Goal: Understand process/instructions

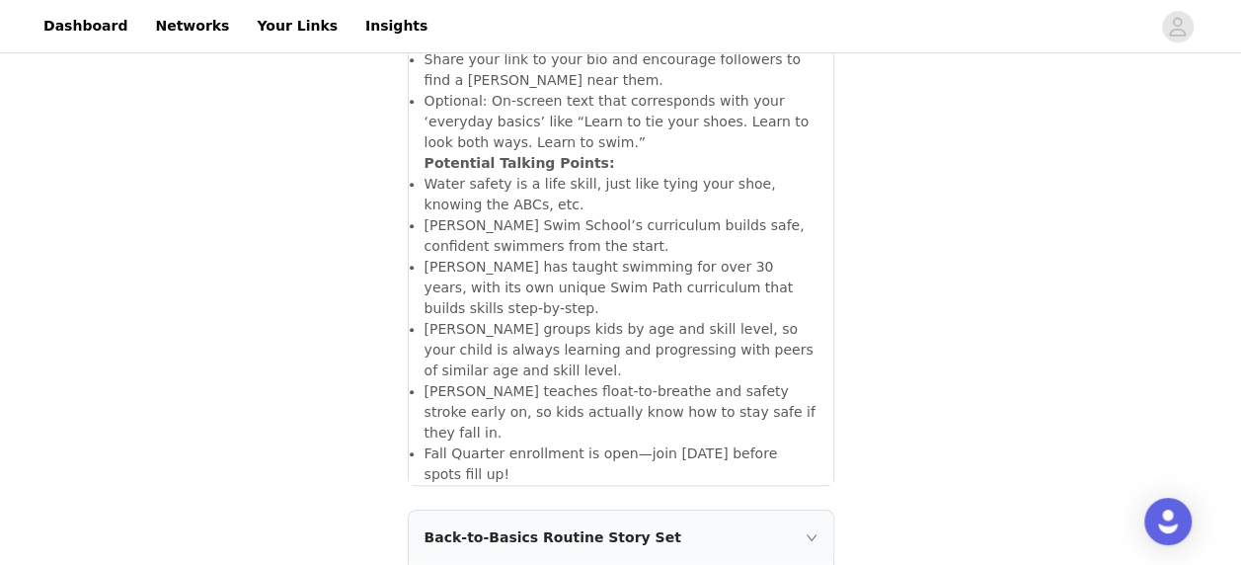
scroll to position [809, 0]
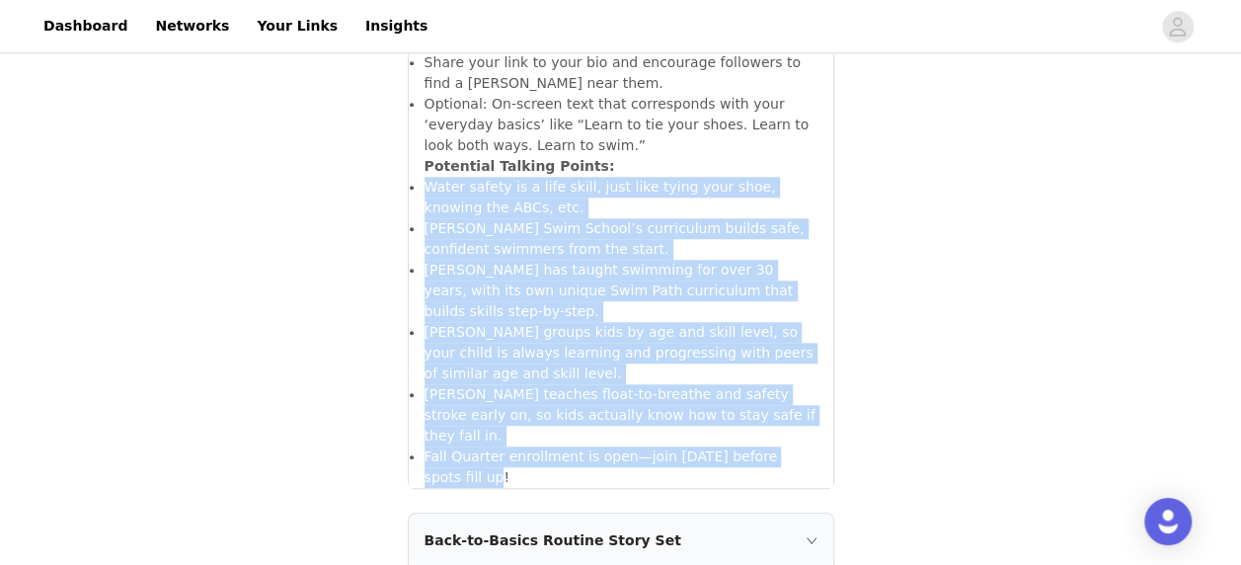
drag, startPoint x: 814, startPoint y: 327, endPoint x: 421, endPoint y: 126, distance: 440.9
click at [421, 126] on div "Create a video showing the “basics” your child is learning this fall—think [MED…" at bounding box center [621, 65] width 424 height 845
copy ul "Water safety is a life skill, just like tying your shoe, knowing the ABCs, etc.…"
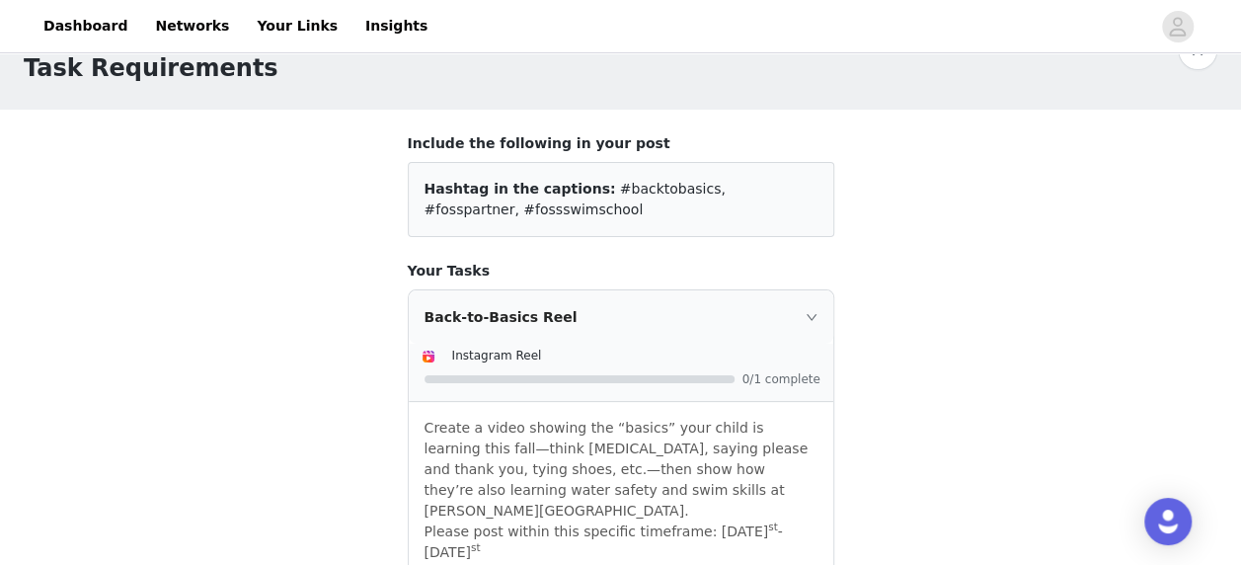
scroll to position [0, 0]
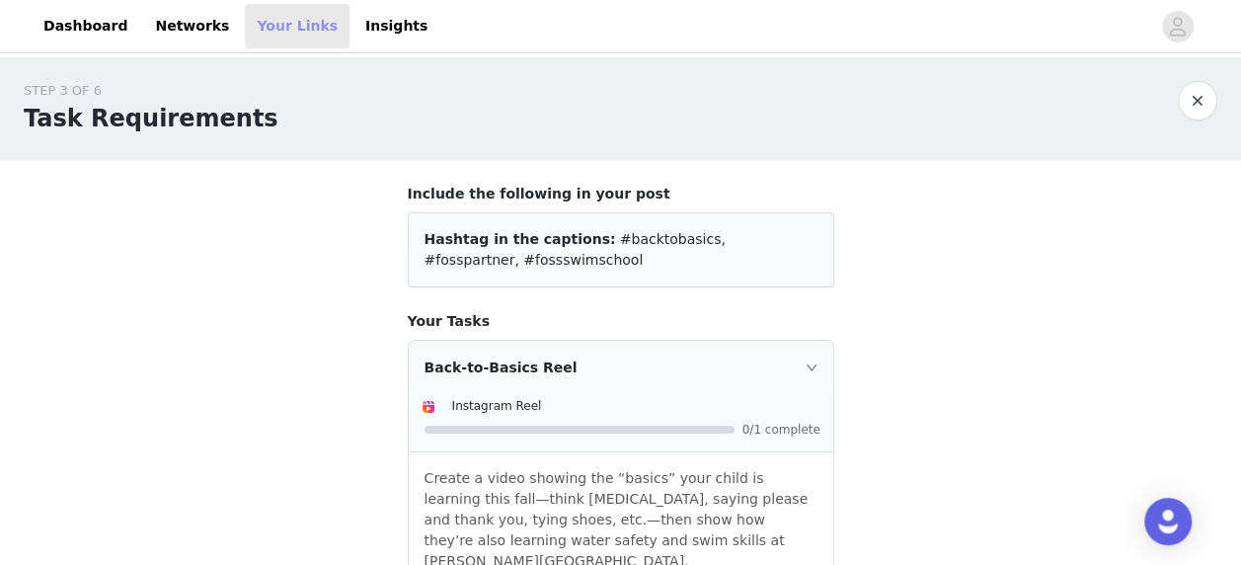
click at [252, 20] on link "Your Links" at bounding box center [297, 26] width 105 height 44
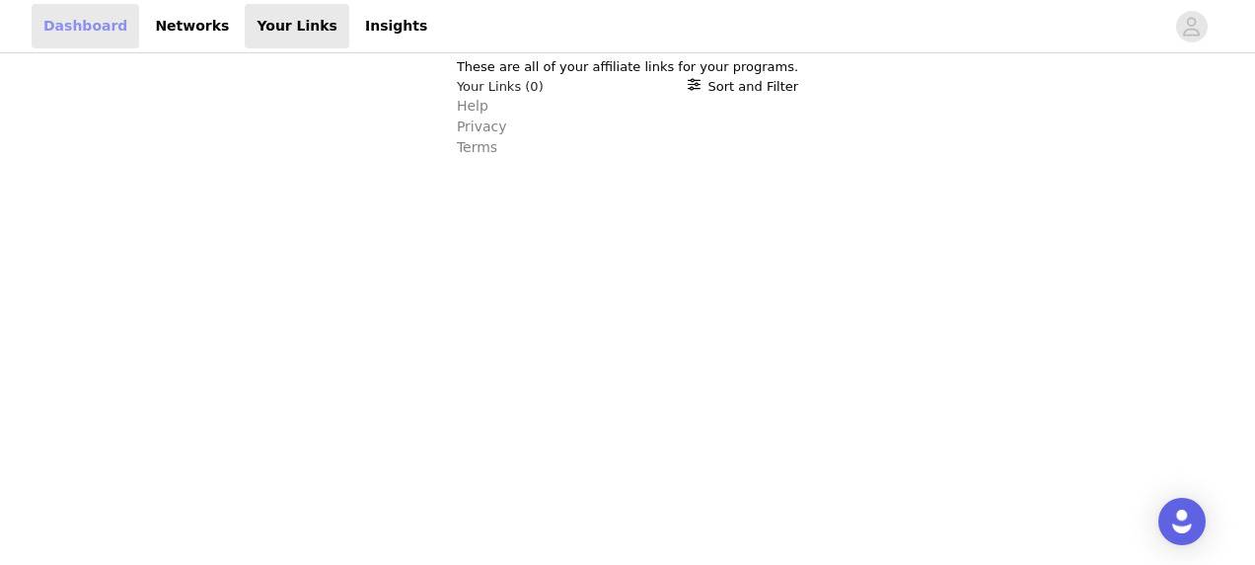
click at [87, 25] on link "Dashboard" at bounding box center [86, 26] width 108 height 44
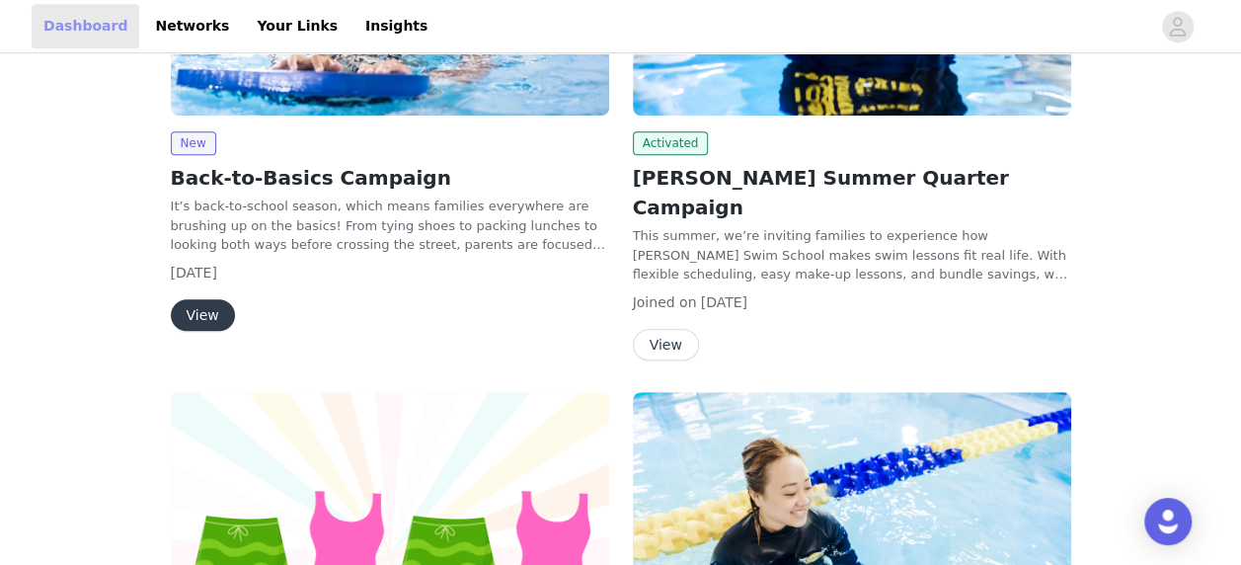
scroll to position [527, 0]
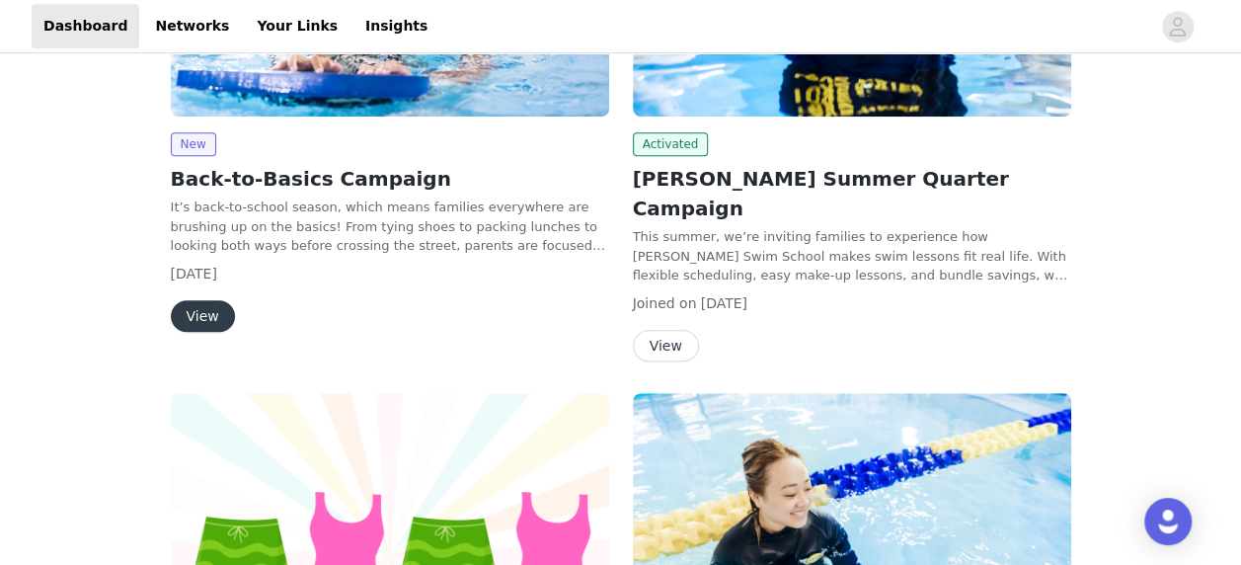
click at [201, 308] on button "View" at bounding box center [203, 316] width 64 height 32
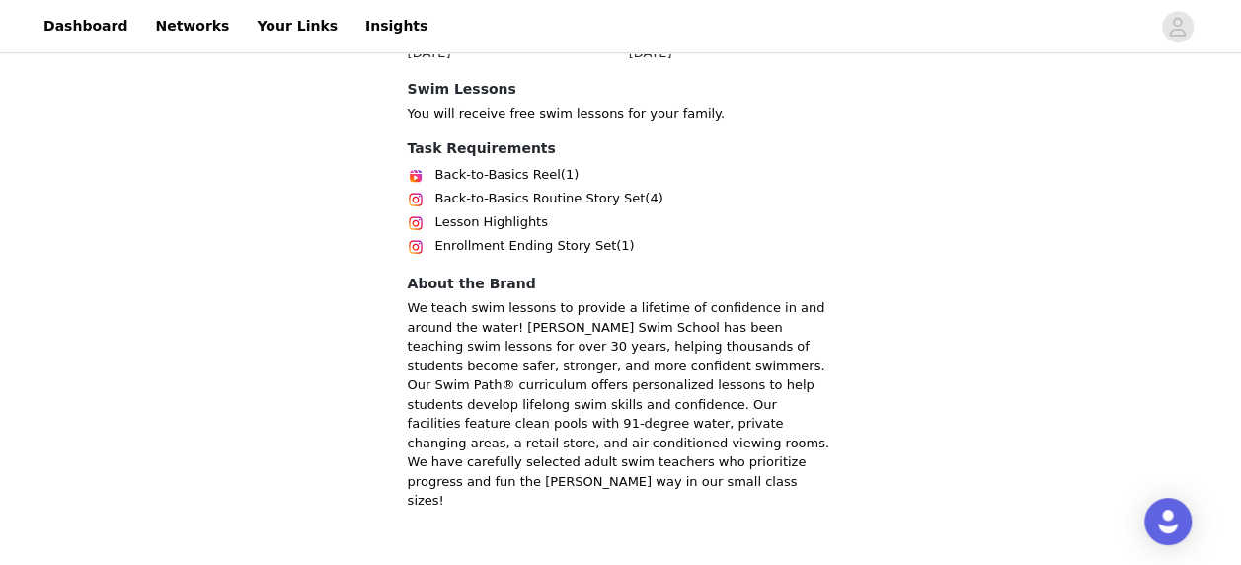
scroll to position [854, 0]
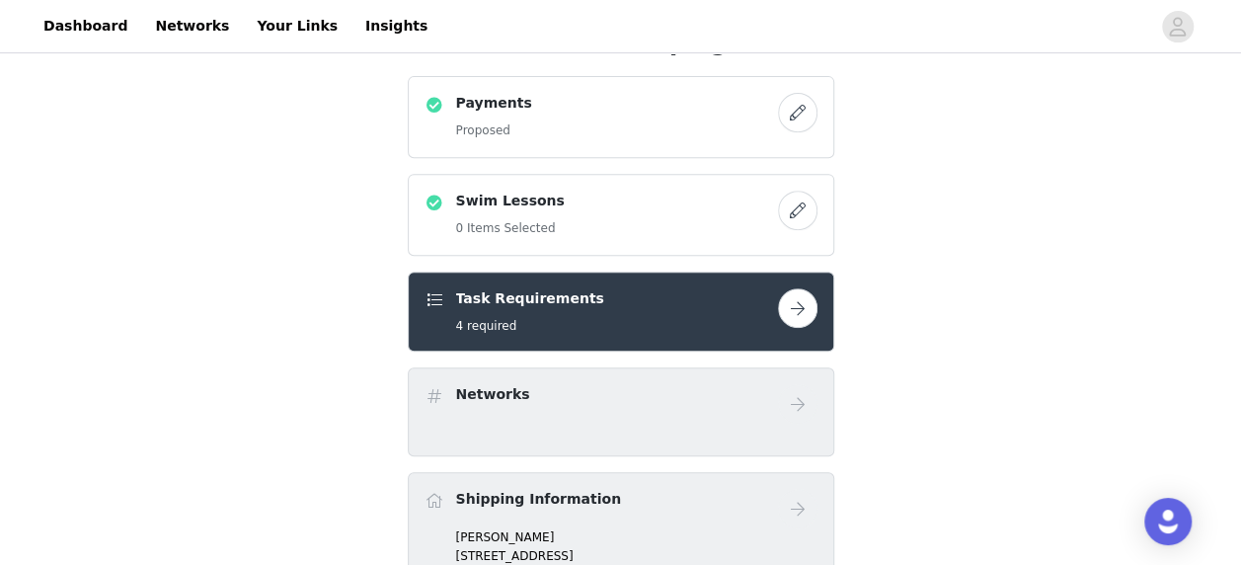
scroll to position [363, 0]
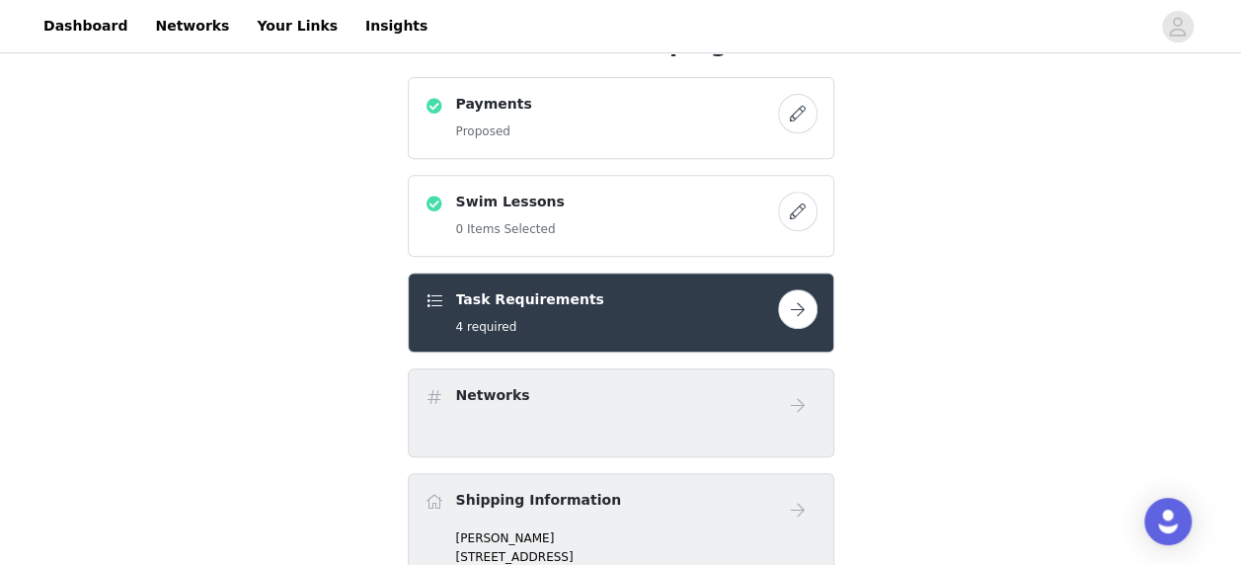
click at [794, 314] on button "button" at bounding box center [797, 308] width 39 height 39
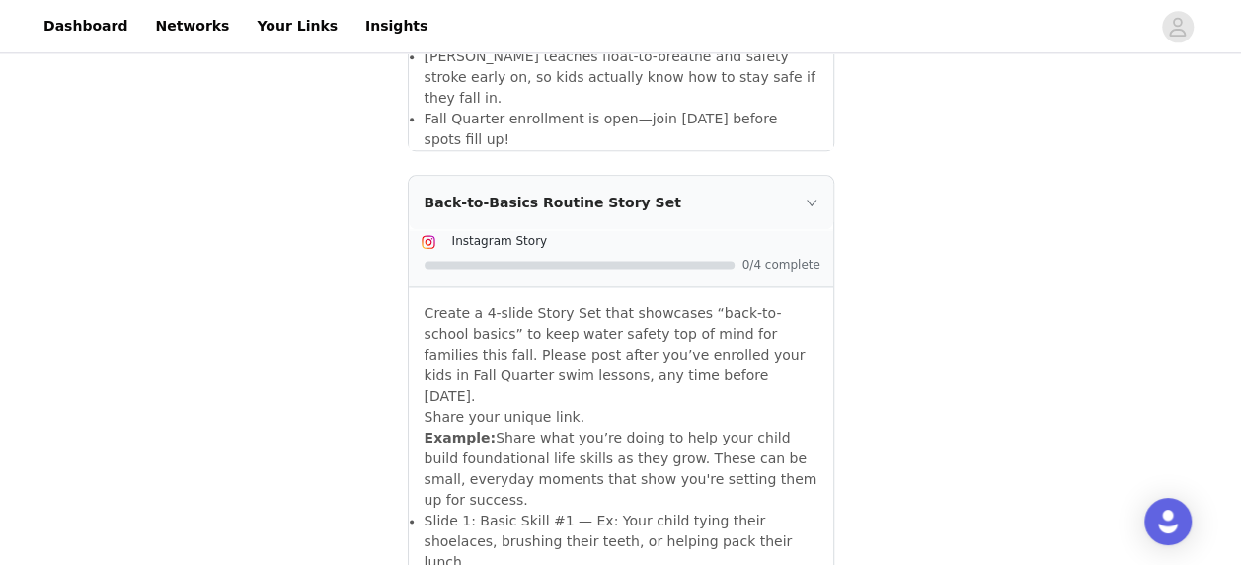
scroll to position [1193, 0]
